Goal: Task Accomplishment & Management: Manage account settings

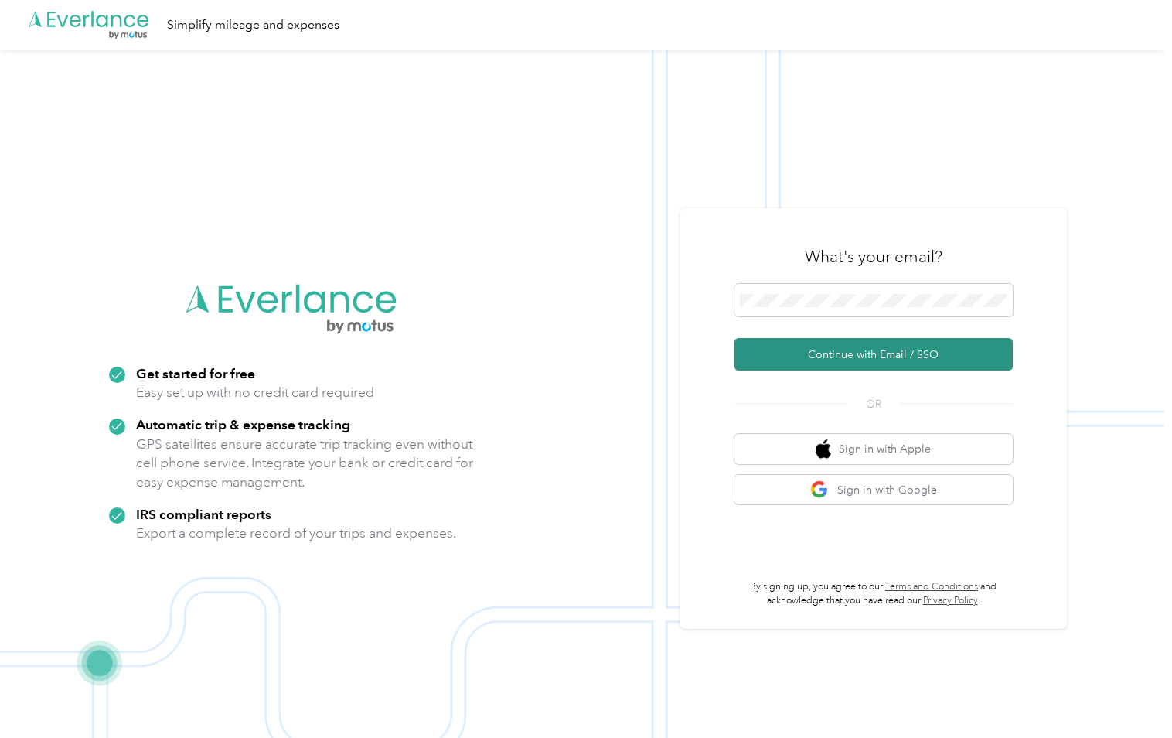
click at [919, 352] on button "Continue with Email / SSO" at bounding box center [874, 354] width 278 height 32
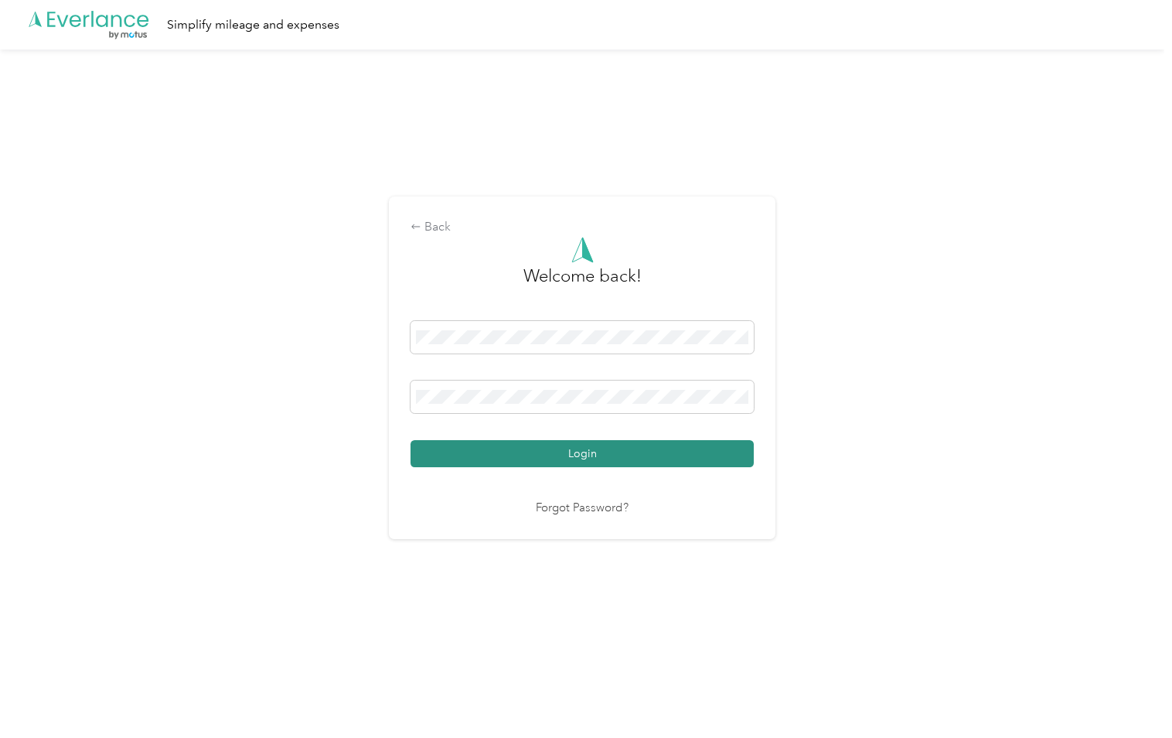
click at [621, 459] on button "Login" at bounding box center [582, 453] width 343 height 27
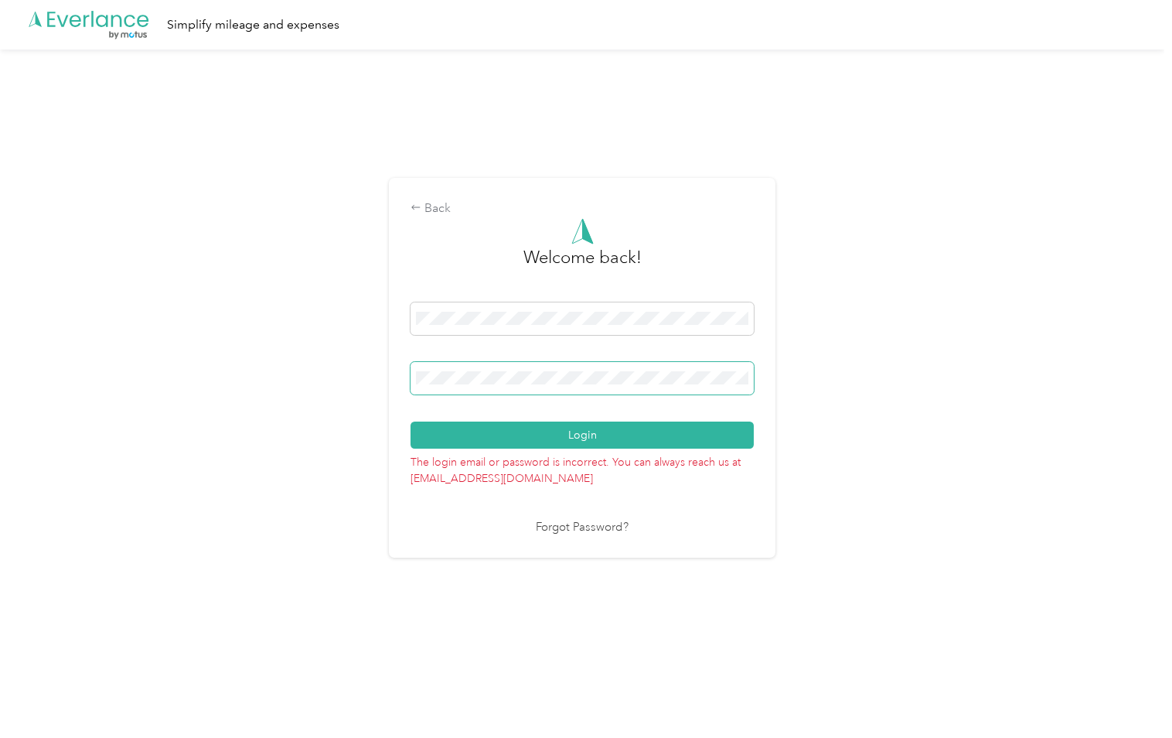
click at [411, 421] on button "Login" at bounding box center [582, 434] width 343 height 27
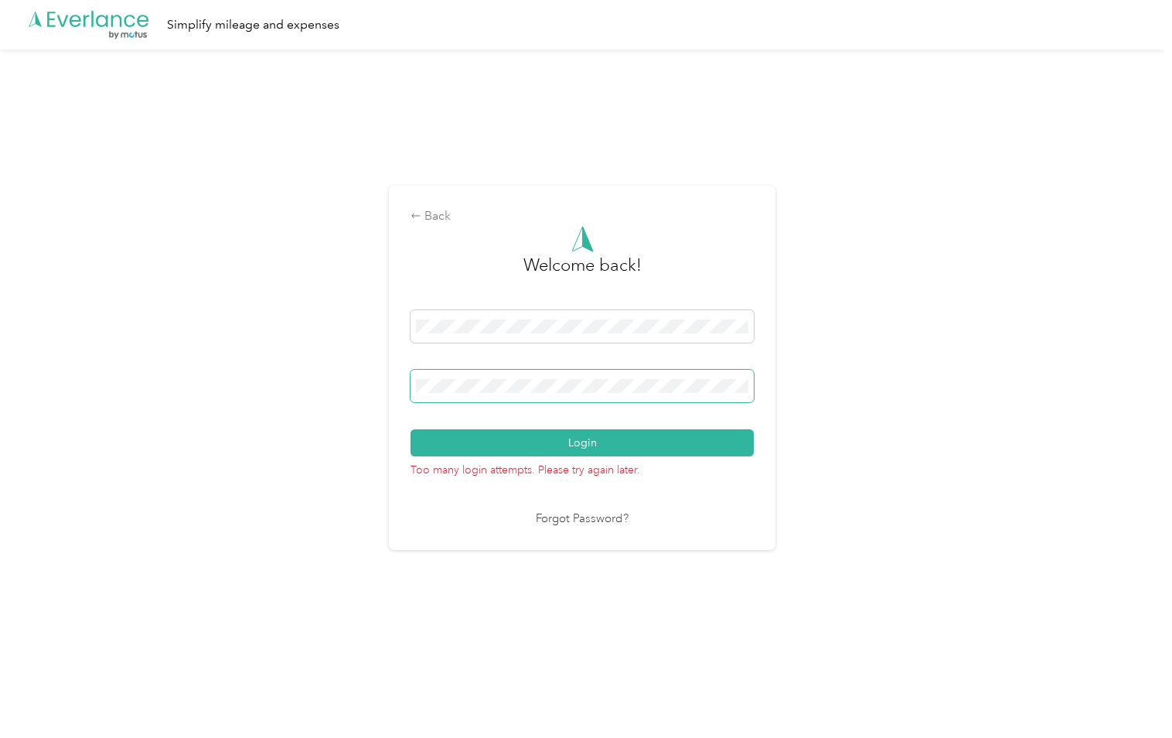
click at [411, 429] on button "Login" at bounding box center [582, 442] width 343 height 27
click at [587, 439] on button "Login" at bounding box center [582, 442] width 343 height 27
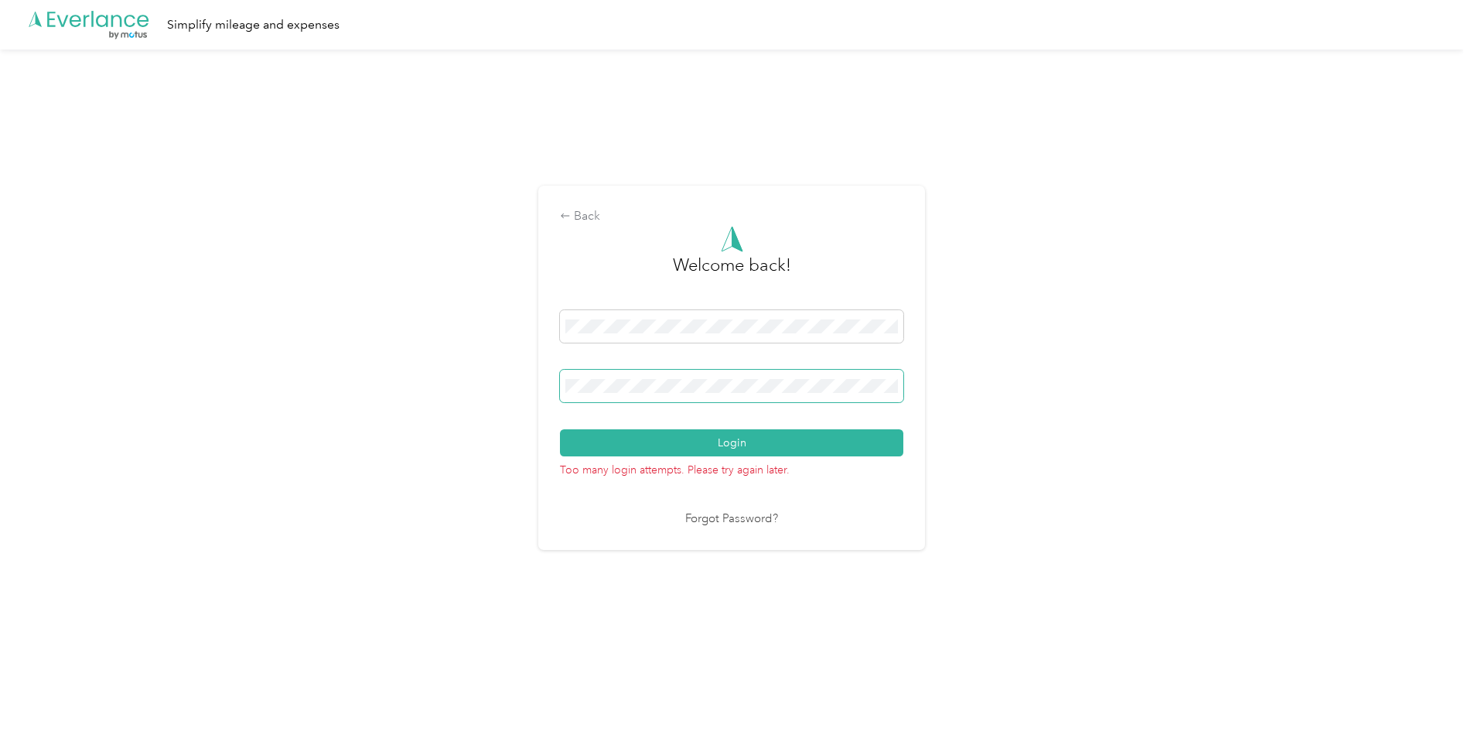
click at [560, 429] on button "Login" at bounding box center [731, 442] width 343 height 27
click at [769, 449] on button "Login" at bounding box center [731, 442] width 343 height 27
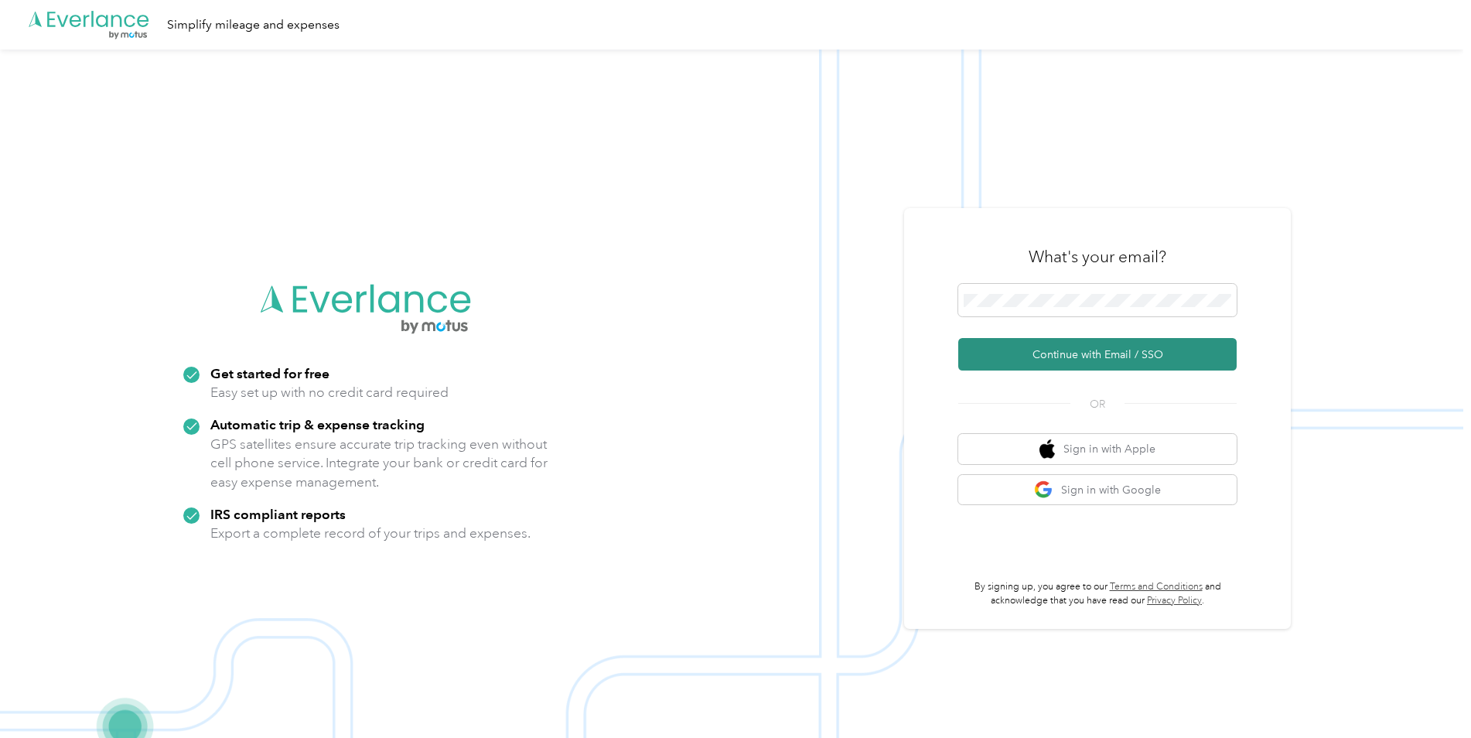
click at [1042, 355] on button "Continue with Email / SSO" at bounding box center [1097, 354] width 278 height 32
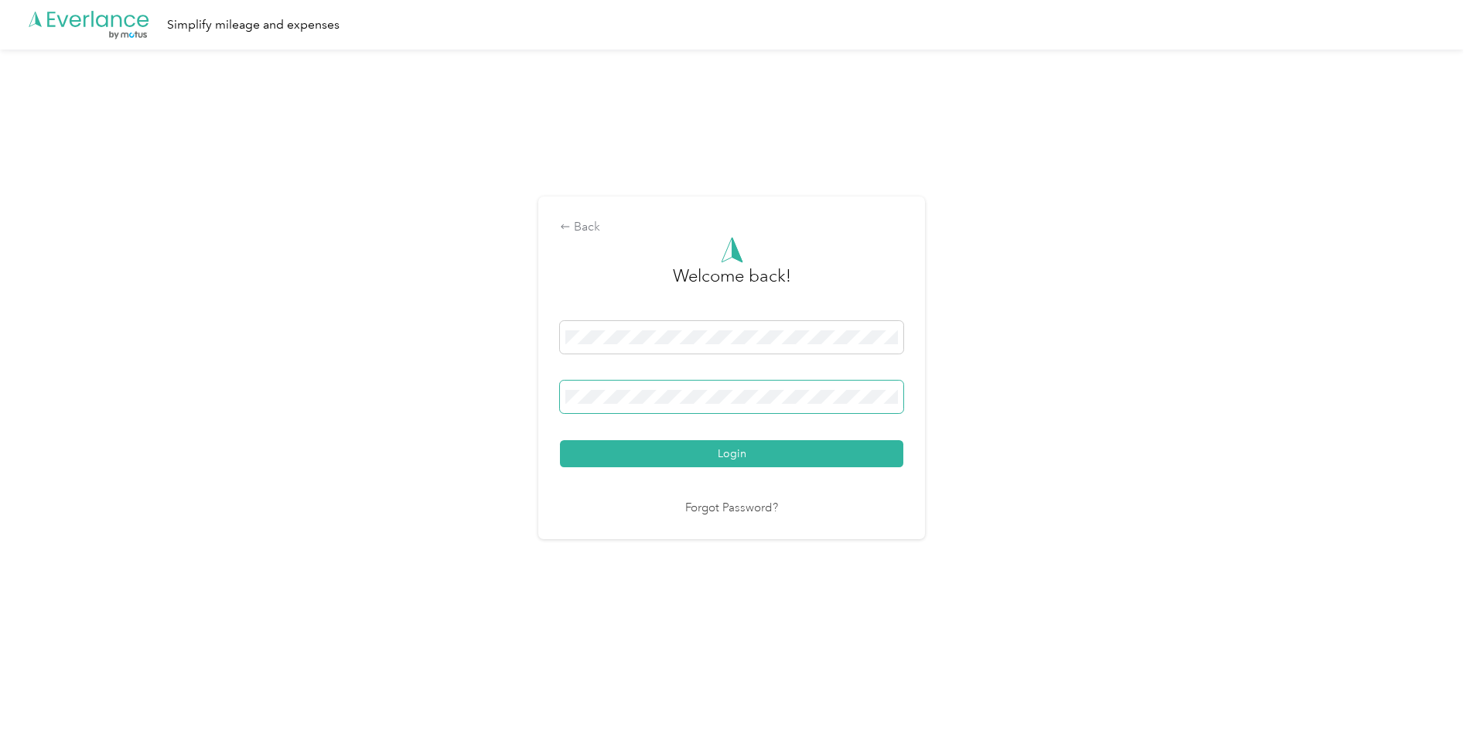
click at [560, 440] on button "Login" at bounding box center [731, 453] width 343 height 27
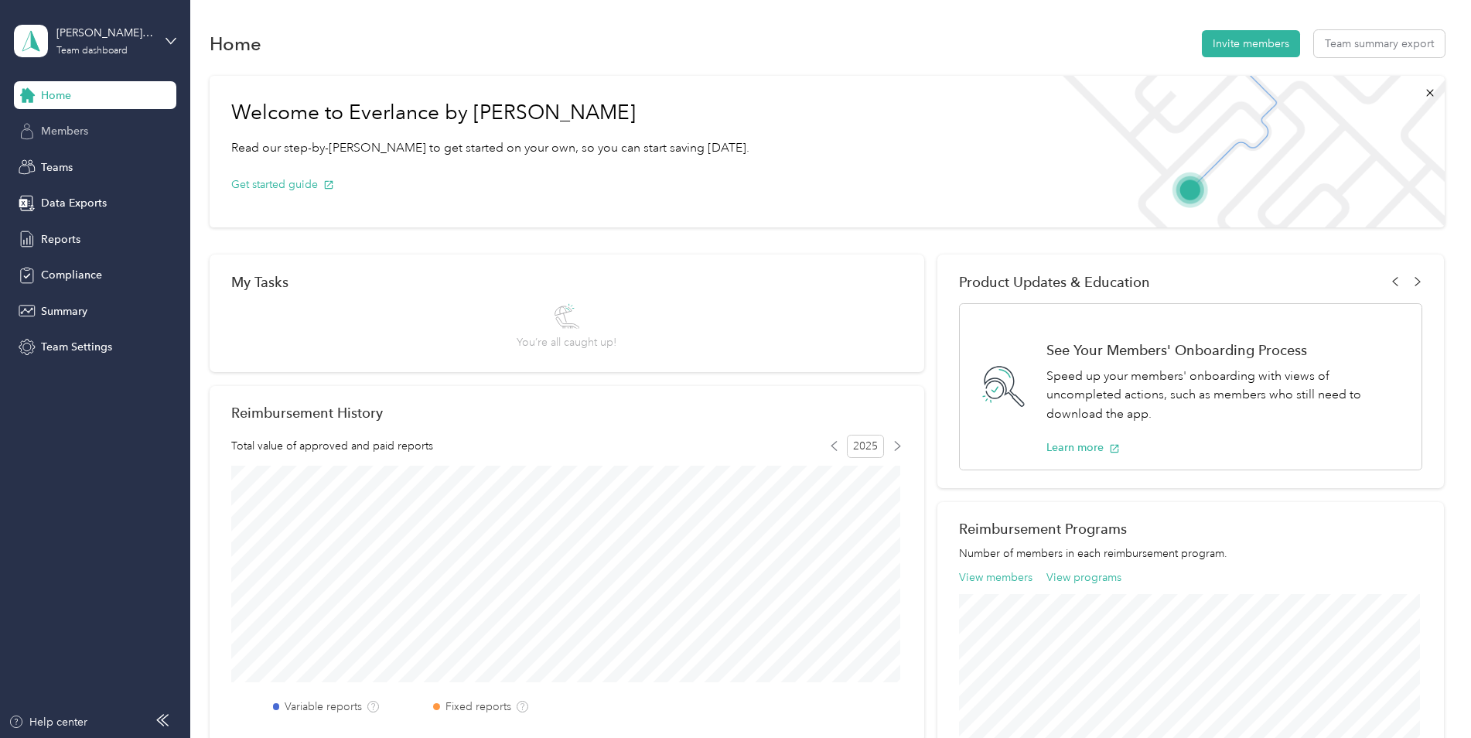
click at [49, 130] on span "Members" at bounding box center [64, 131] width 47 height 16
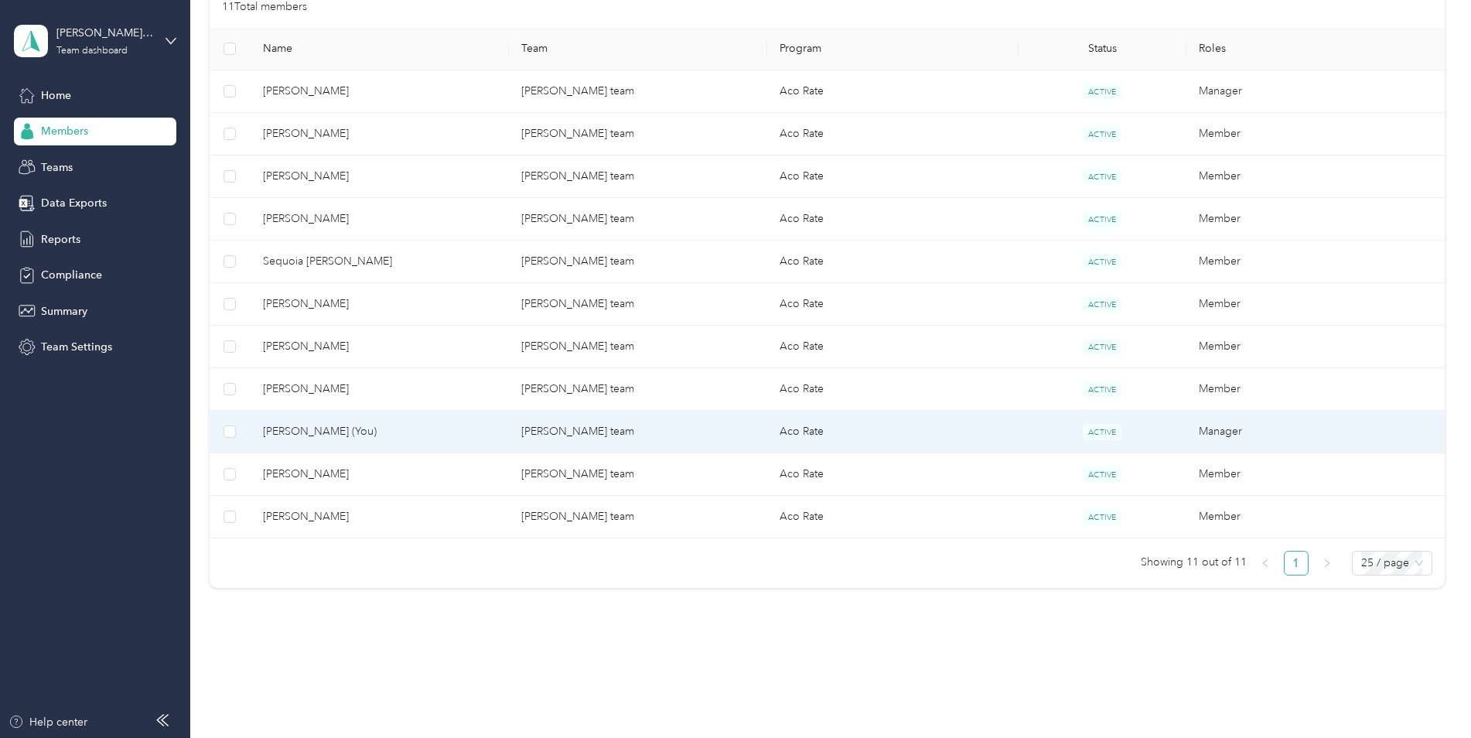
scroll to position [367, 0]
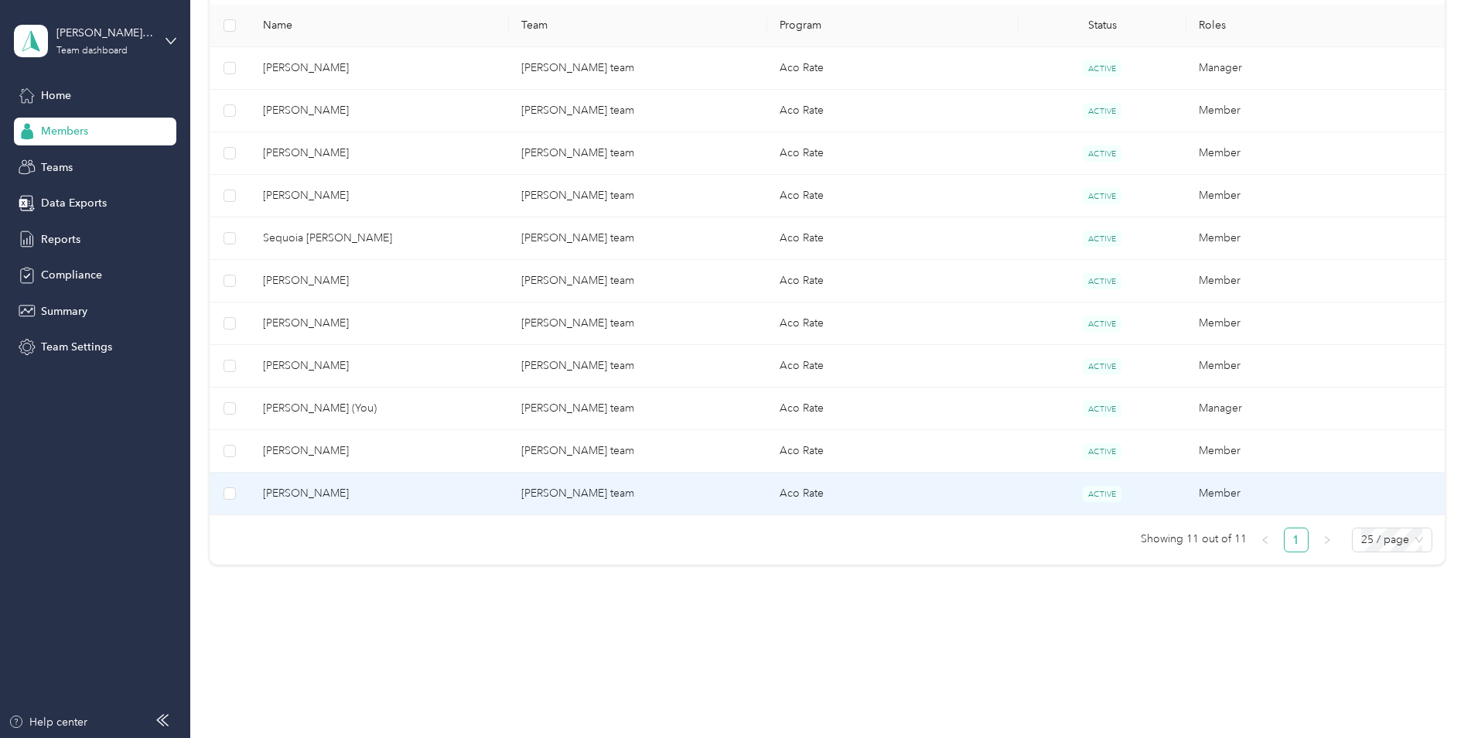
click at [275, 490] on span "Cotye Hoffman" at bounding box center [380, 493] width 234 height 17
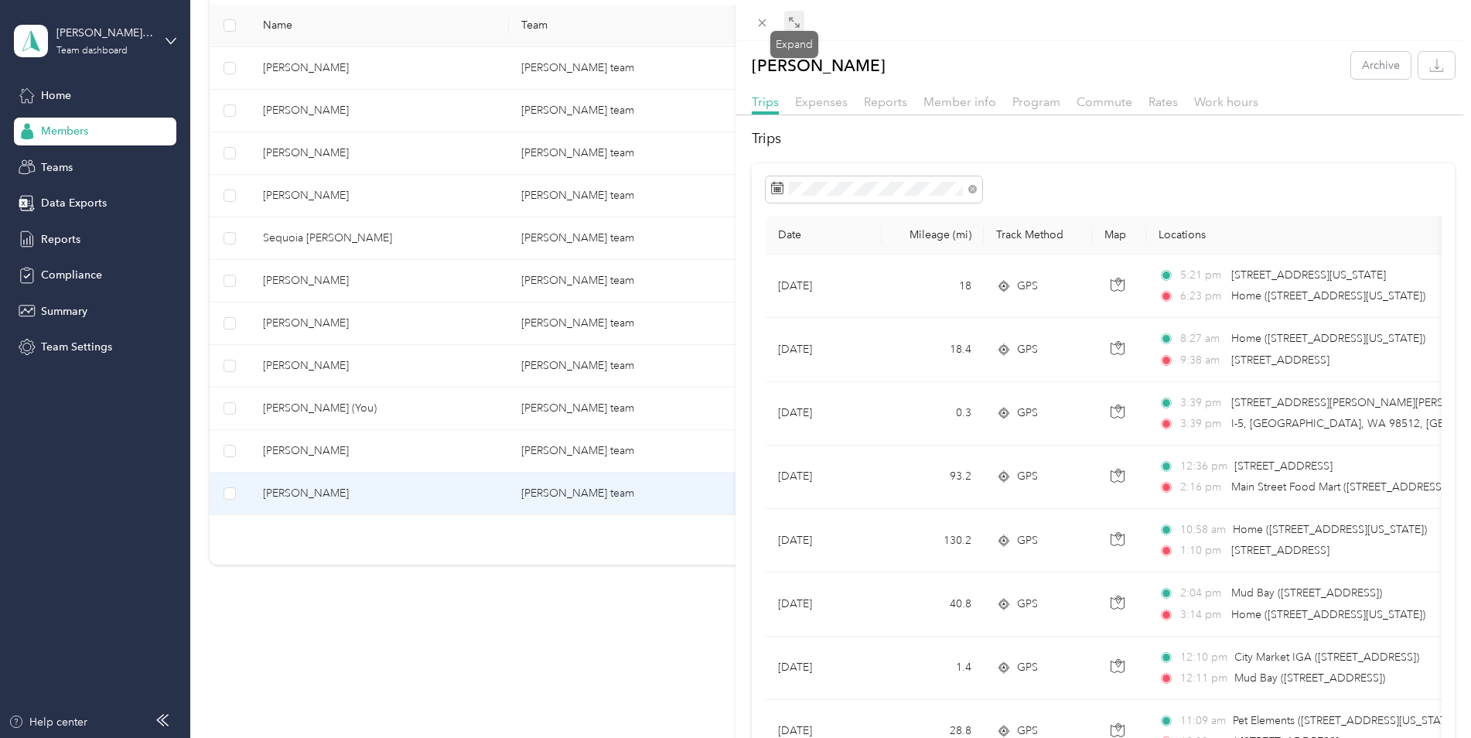
click at [800, 25] on icon at bounding box center [794, 22] width 12 height 12
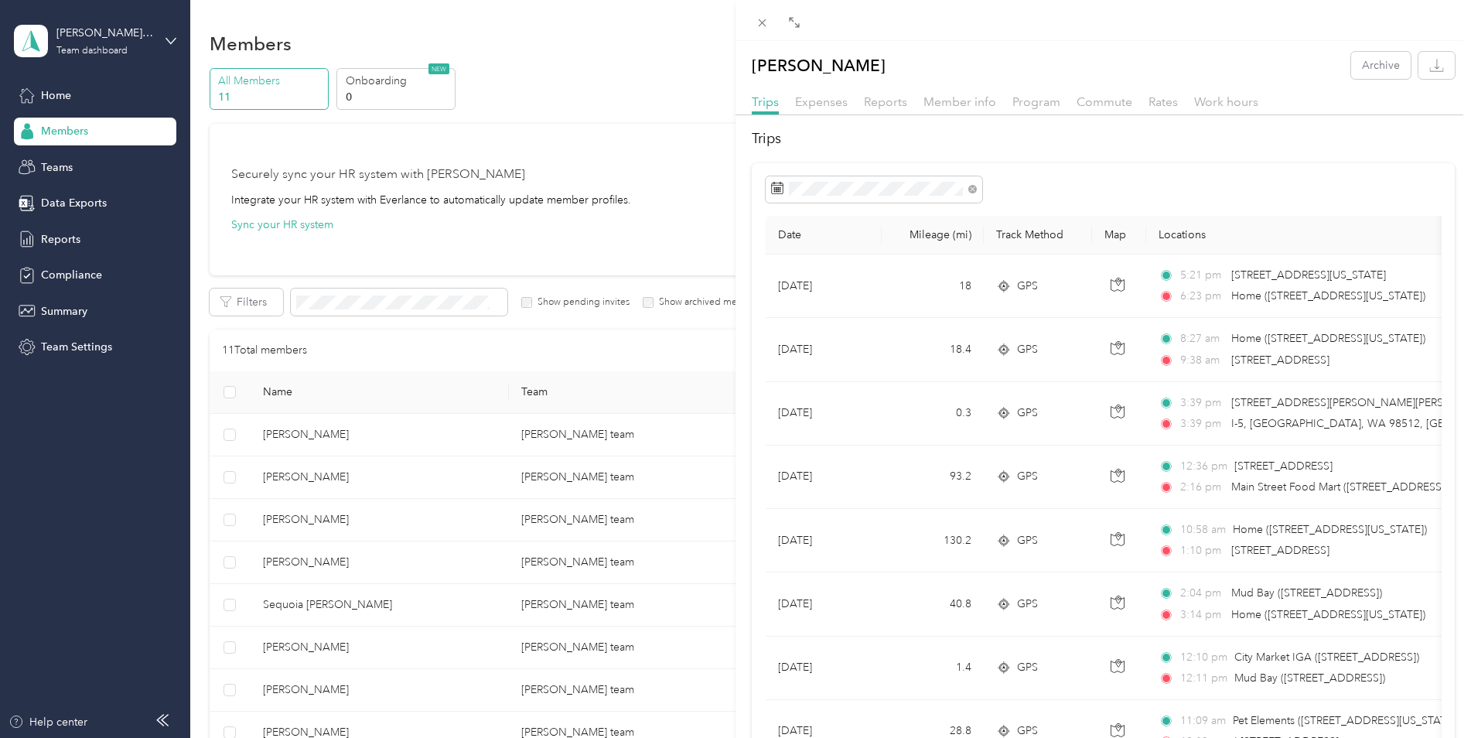
click at [796, 21] on icon at bounding box center [794, 22] width 12 height 12
